Goal: Check status: Check status

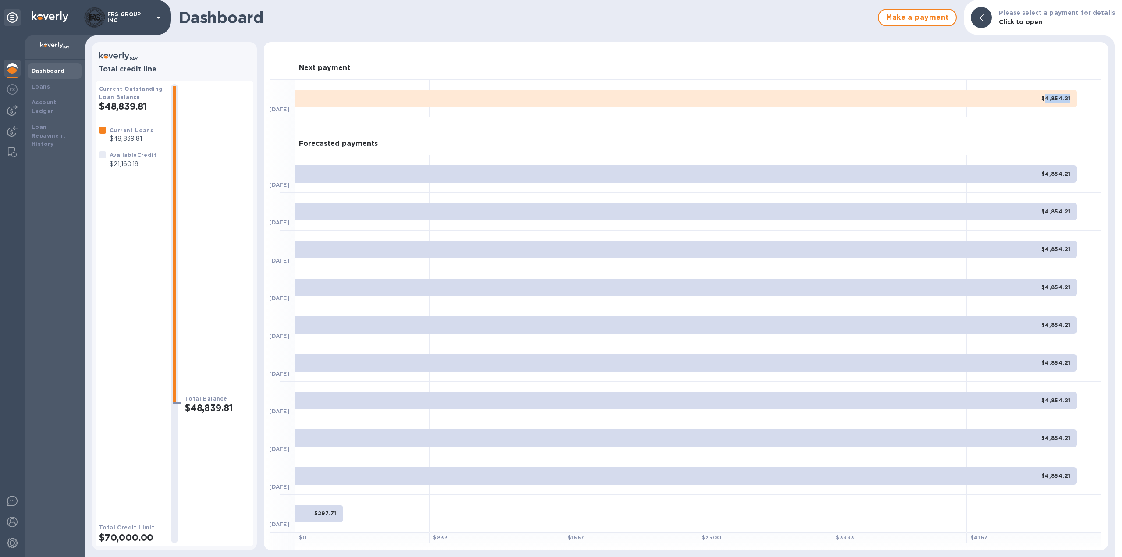
drag, startPoint x: 1071, startPoint y: 99, endPoint x: 1048, endPoint y: 99, distance: 23.2
click at [1048, 99] on div "$4,854.21" at bounding box center [686, 99] width 782 height 18
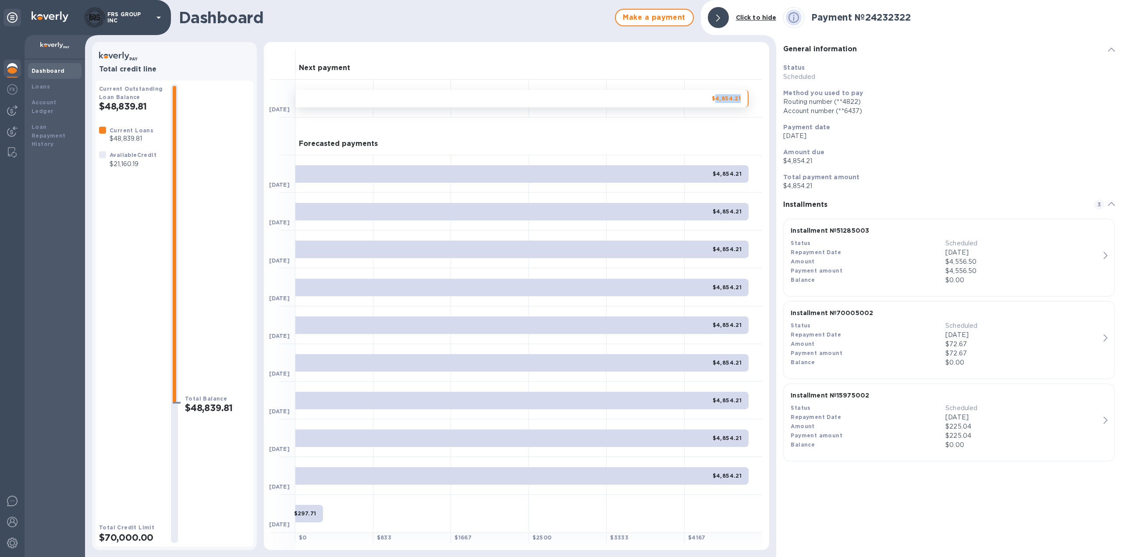
click at [53, 71] on b "Dashboard" at bounding box center [48, 70] width 33 height 7
